Goal: Answer question/provide support: Share knowledge or assist other users

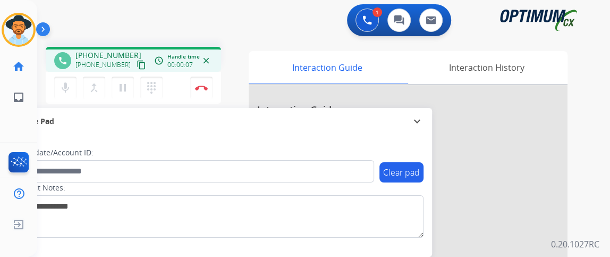
click at [137, 65] on mat-icon "content_copy" at bounding box center [142, 65] width 10 height 10
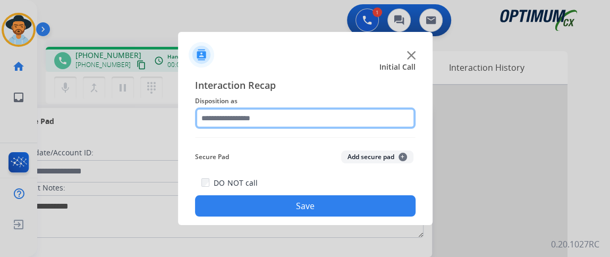
click at [361, 111] on input "text" at bounding box center [305, 117] width 221 height 21
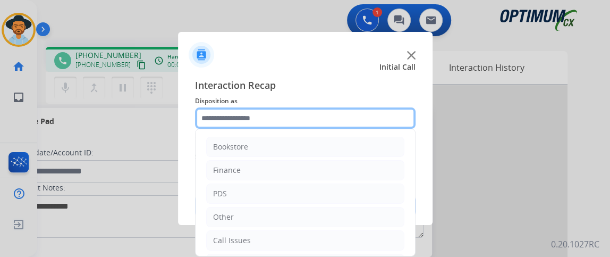
scroll to position [70, 0]
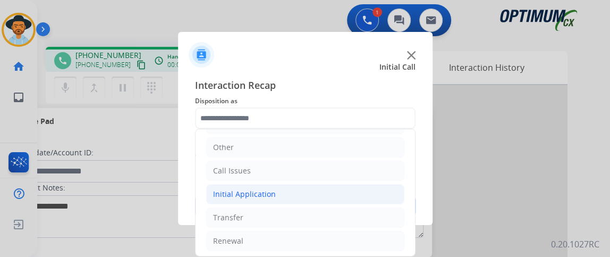
click at [370, 184] on li "Initial Application" at bounding box center [305, 194] width 198 height 20
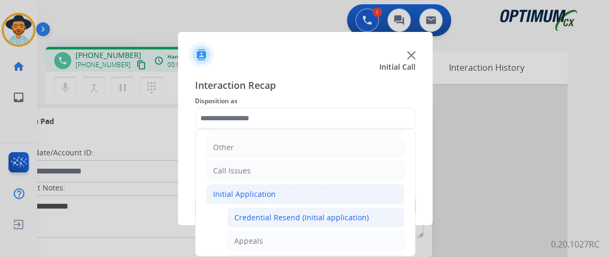
click at [355, 212] on div "Credential Resend (Initial application)" at bounding box center [301, 217] width 134 height 11
type input "**********"
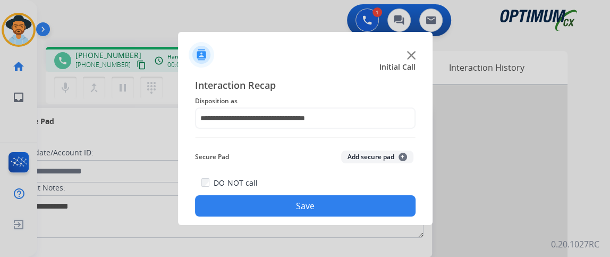
click at [355, 210] on button "Save" at bounding box center [305, 205] width 221 height 21
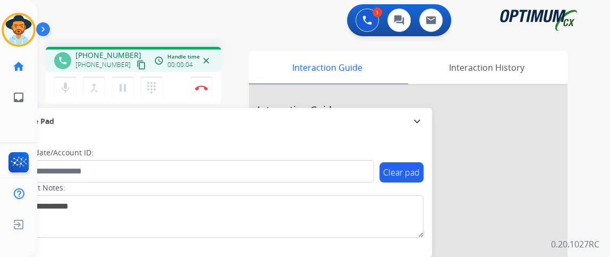
click at [137, 63] on mat-icon "content_copy" at bounding box center [142, 65] width 10 height 10
click at [70, 84] on mat-icon "mic_off" at bounding box center [65, 87] width 13 height 13
click at [65, 98] on button "mic Mute" at bounding box center [65, 88] width 22 height 22
click at [64, 86] on mat-icon "mic_off" at bounding box center [65, 87] width 13 height 13
click at [65, 89] on mat-icon "mic" at bounding box center [65, 87] width 13 height 13
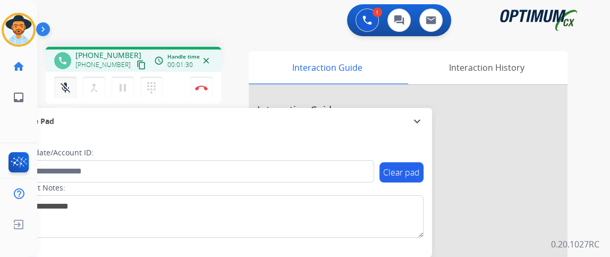
click at [63, 89] on mat-icon "mic_off" at bounding box center [65, 87] width 13 height 13
click at [63, 89] on mat-icon "mic" at bounding box center [65, 87] width 13 height 13
click at [65, 92] on mat-icon "mic_off" at bounding box center [65, 87] width 13 height 13
click at [65, 92] on mat-icon "mic" at bounding box center [65, 87] width 13 height 13
click at [71, 82] on mat-icon "mic_off" at bounding box center [65, 87] width 13 height 13
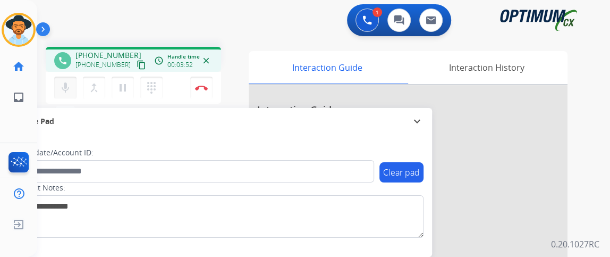
click at [65, 89] on mat-icon "mic" at bounding box center [65, 87] width 13 height 13
click at [62, 93] on mat-icon "mic_off" at bounding box center [65, 87] width 13 height 13
click at [204, 88] on img at bounding box center [201, 87] width 13 height 5
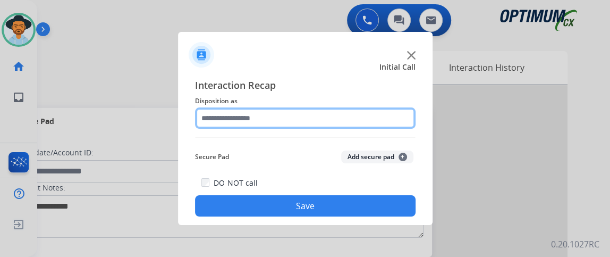
click at [296, 111] on input "text" at bounding box center [305, 117] width 221 height 21
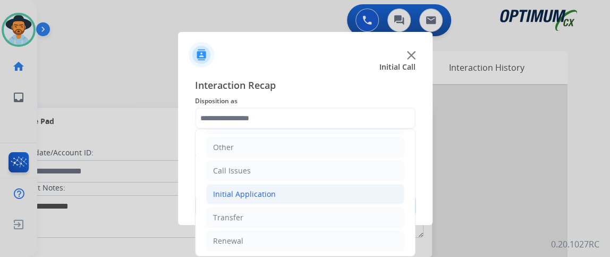
click at [366, 190] on li "Initial Application" at bounding box center [305, 194] width 198 height 20
click at [361, 201] on li "Initial Application" at bounding box center [305, 194] width 198 height 20
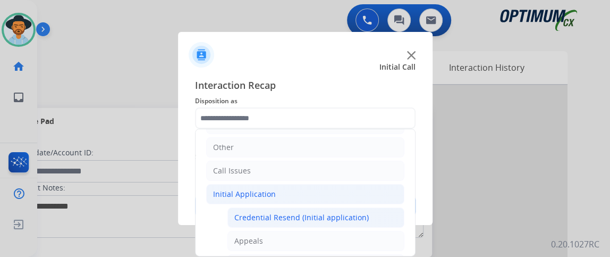
click at [358, 215] on div "Credential Resend (Initial application)" at bounding box center [301, 217] width 134 height 11
type input "**********"
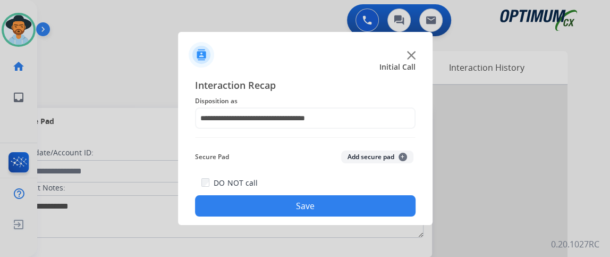
click at [358, 215] on button "Save" at bounding box center [305, 205] width 221 height 21
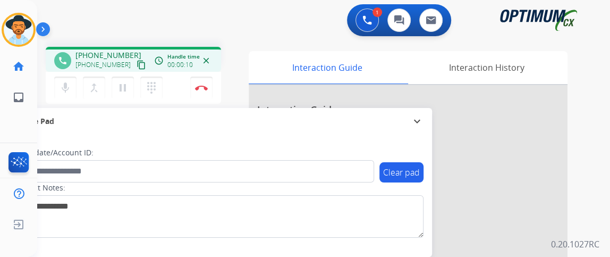
click at [137, 66] on mat-icon "content_copy" at bounding box center [142, 65] width 10 height 10
click at [207, 83] on button "Disconnect" at bounding box center [201, 88] width 22 height 22
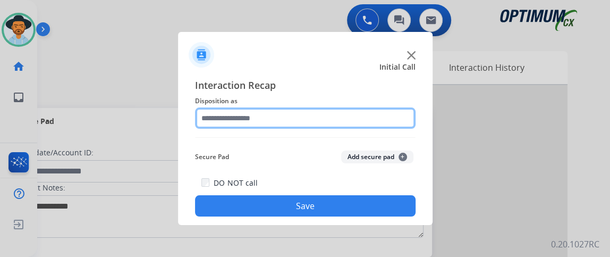
click at [283, 121] on input "text" at bounding box center [305, 117] width 221 height 21
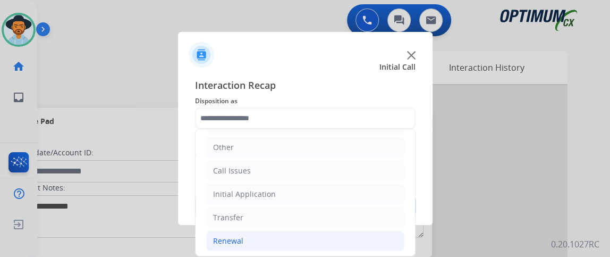
click at [342, 237] on li "Renewal" at bounding box center [305, 241] width 198 height 20
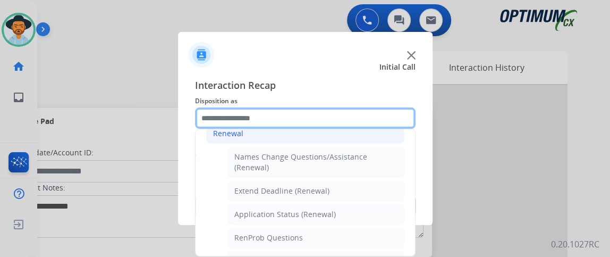
scroll to position [187, 0]
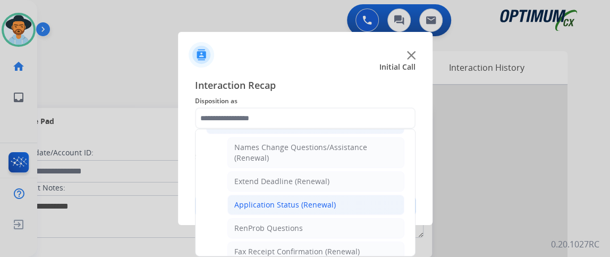
click at [388, 197] on li "Application Status (Renewal)" at bounding box center [315, 204] width 177 height 20
type input "**********"
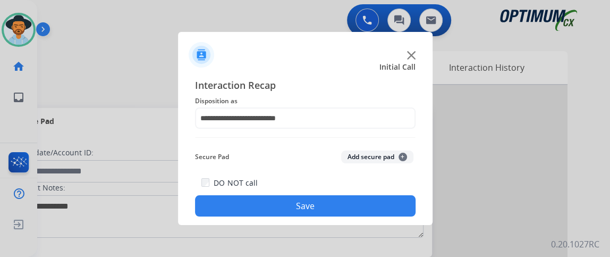
click at [388, 197] on button "Save" at bounding box center [305, 205] width 221 height 21
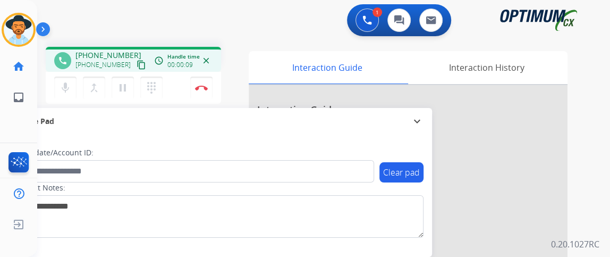
click at [135, 63] on button "content_copy" at bounding box center [141, 64] width 13 height 13
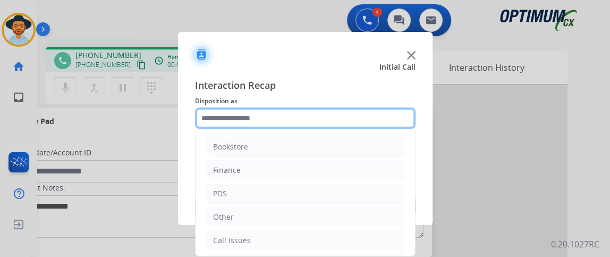
click at [259, 112] on input "text" at bounding box center [305, 117] width 221 height 21
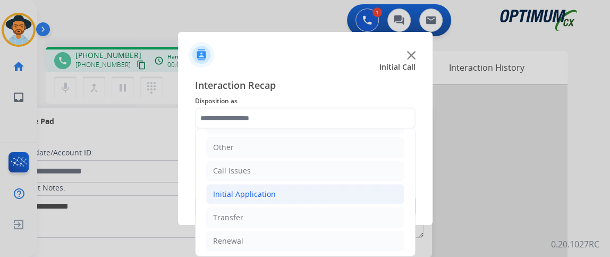
click at [348, 189] on li "Initial Application" at bounding box center [305, 194] width 198 height 20
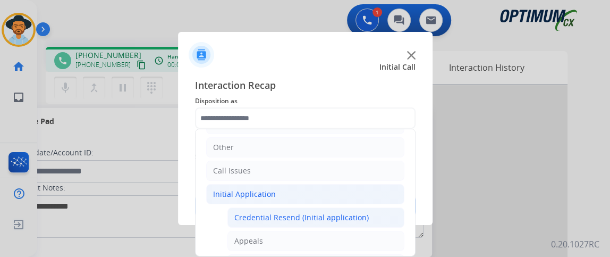
click at [348, 214] on div "Credential Resend (Initial application)" at bounding box center [301, 217] width 134 height 11
type input "**********"
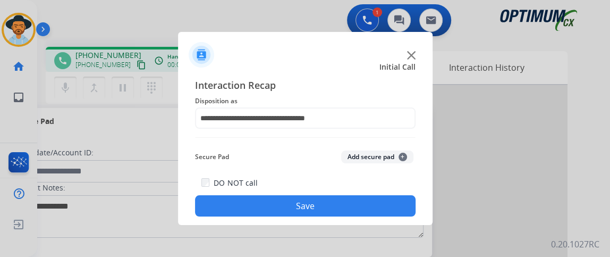
click at [344, 208] on button "Save" at bounding box center [305, 205] width 221 height 21
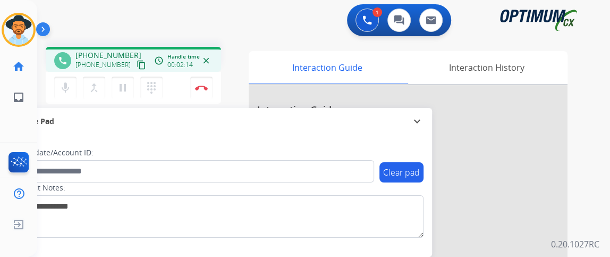
click at [137, 66] on mat-icon "content_copy" at bounding box center [142, 65] width 10 height 10
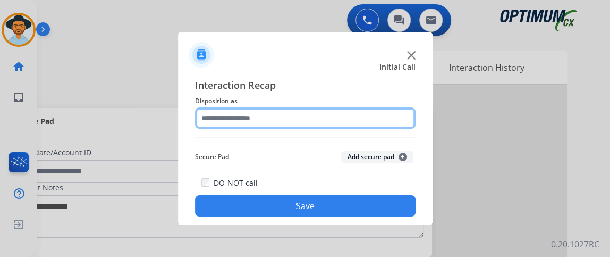
click at [231, 128] on input "text" at bounding box center [305, 117] width 221 height 21
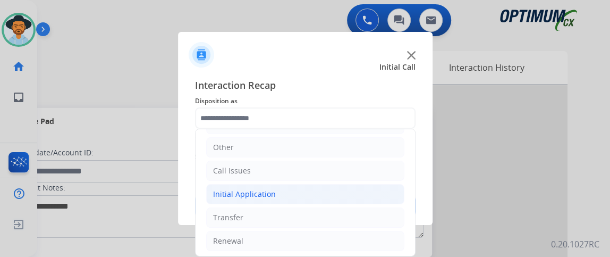
click at [348, 196] on li "Initial Application" at bounding box center [305, 194] width 198 height 20
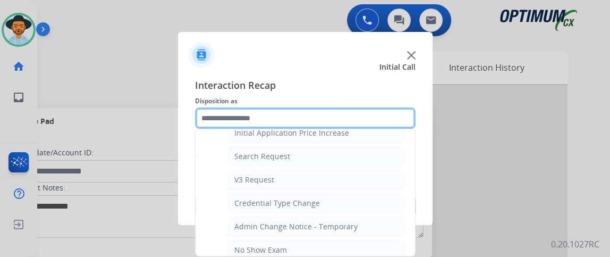
scroll to position [379, 0]
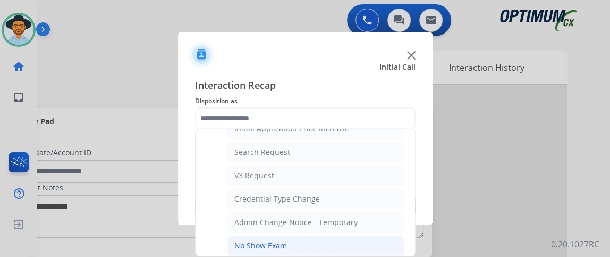
click at [368, 239] on li "No Show Exam" at bounding box center [315, 245] width 177 height 20
type input "**********"
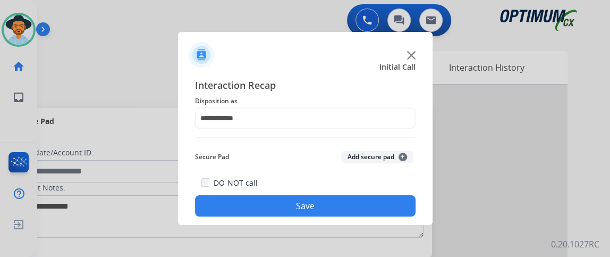
click at [365, 216] on div "DO NOT call Save" at bounding box center [305, 196] width 221 height 40
click at [365, 208] on button "Save" at bounding box center [305, 205] width 221 height 21
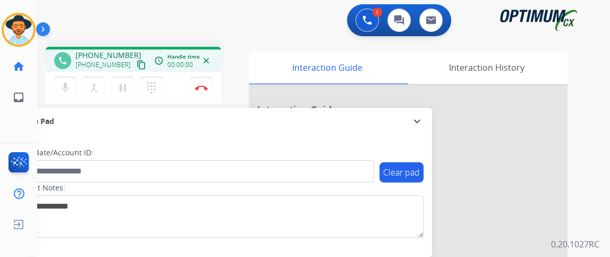
click at [137, 60] on mat-icon "content_copy" at bounding box center [142, 65] width 10 height 10
click at [60, 79] on button "mic Mute" at bounding box center [65, 88] width 22 height 22
click at [71, 92] on mat-icon "mic_off" at bounding box center [65, 87] width 13 height 13
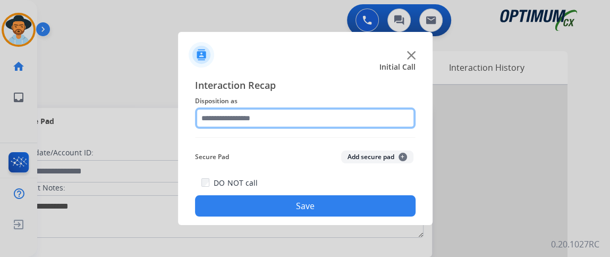
click at [300, 115] on input "text" at bounding box center [305, 117] width 221 height 21
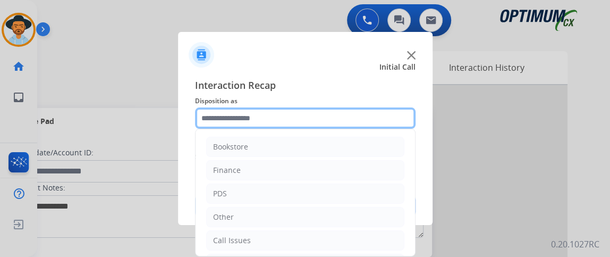
scroll to position [70, 0]
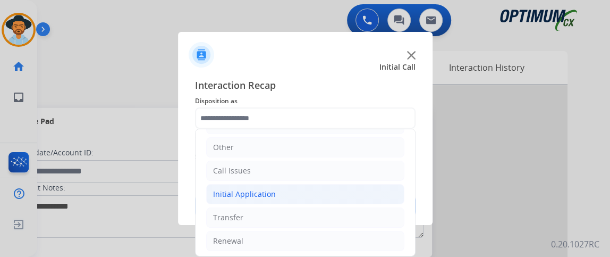
click at [345, 193] on li "Initial Application" at bounding box center [305, 194] width 198 height 20
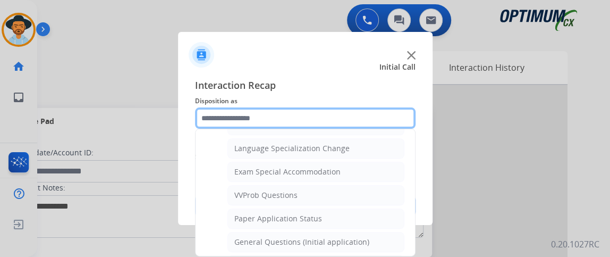
scroll to position [526, 0]
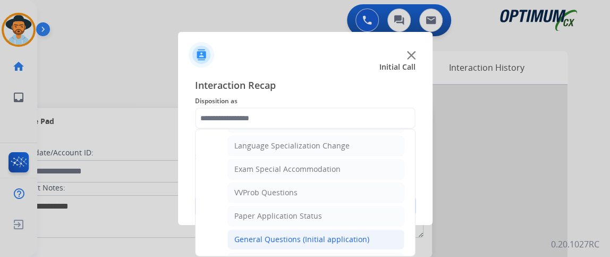
click at [383, 229] on li "General Questions (Initial application)" at bounding box center [315, 239] width 177 height 20
type input "**********"
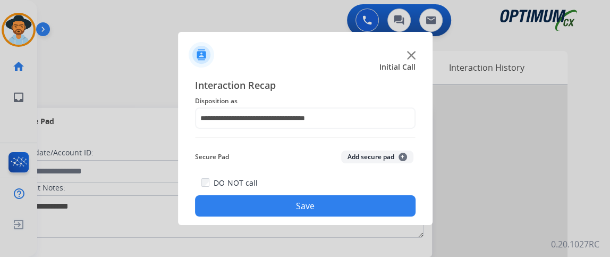
click at [377, 210] on button "Save" at bounding box center [305, 205] width 221 height 21
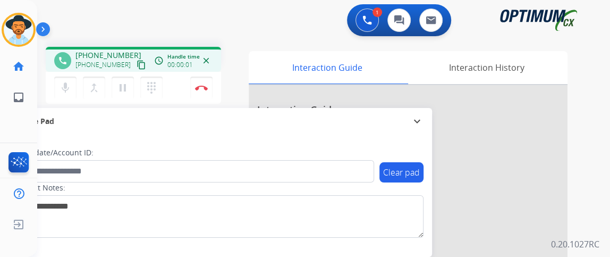
click at [137, 68] on mat-icon "content_copy" at bounding box center [142, 65] width 10 height 10
click at [207, 90] on button "Disconnect" at bounding box center [201, 88] width 22 height 22
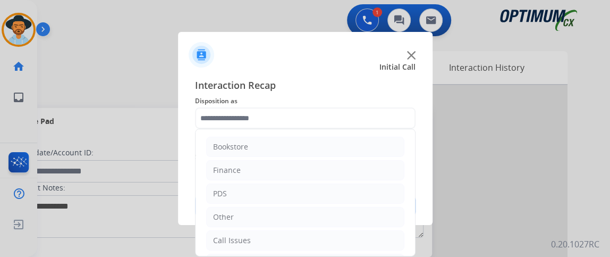
scroll to position [70, 0]
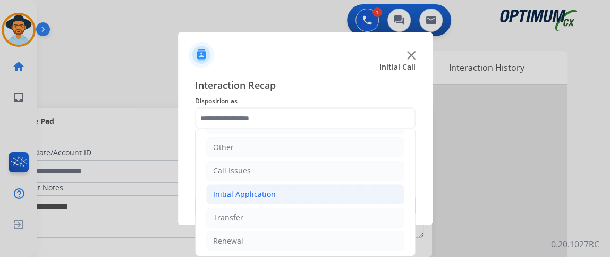
click at [308, 194] on li "Initial Application" at bounding box center [305, 194] width 198 height 20
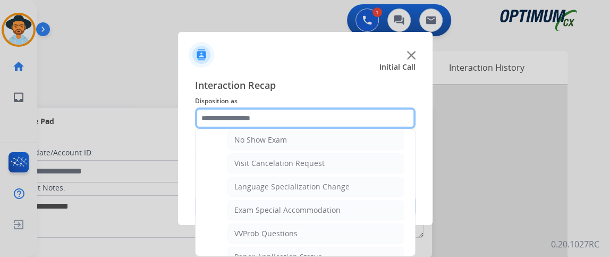
scroll to position [528, 0]
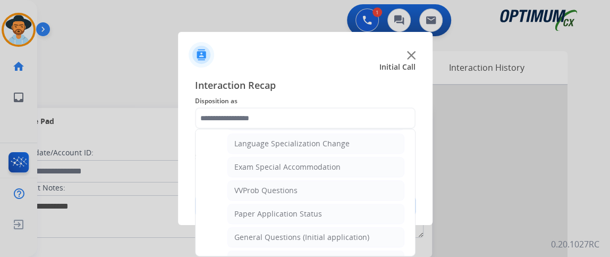
click at [362, 232] on div "General Questions (Initial application)" at bounding box center [301, 237] width 135 height 11
click at [362, 226] on div at bounding box center [305, 128] width 610 height 257
type input "**********"
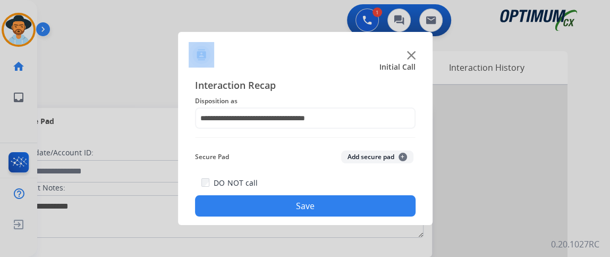
click at [368, 208] on button "Save" at bounding box center [305, 205] width 221 height 21
